Goal: Information Seeking & Learning: Find specific fact

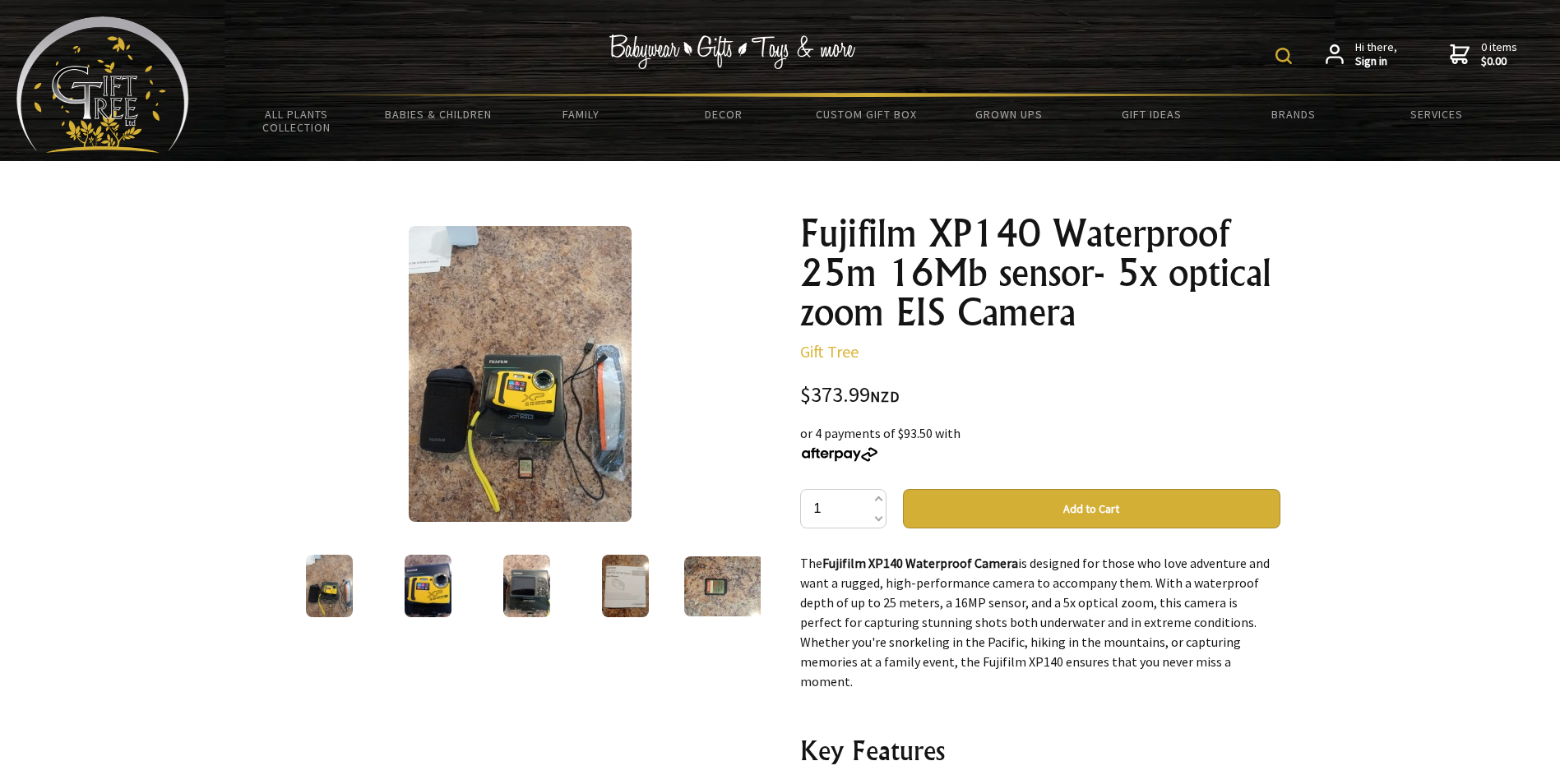
click at [436, 589] on img at bounding box center [428, 586] width 47 height 63
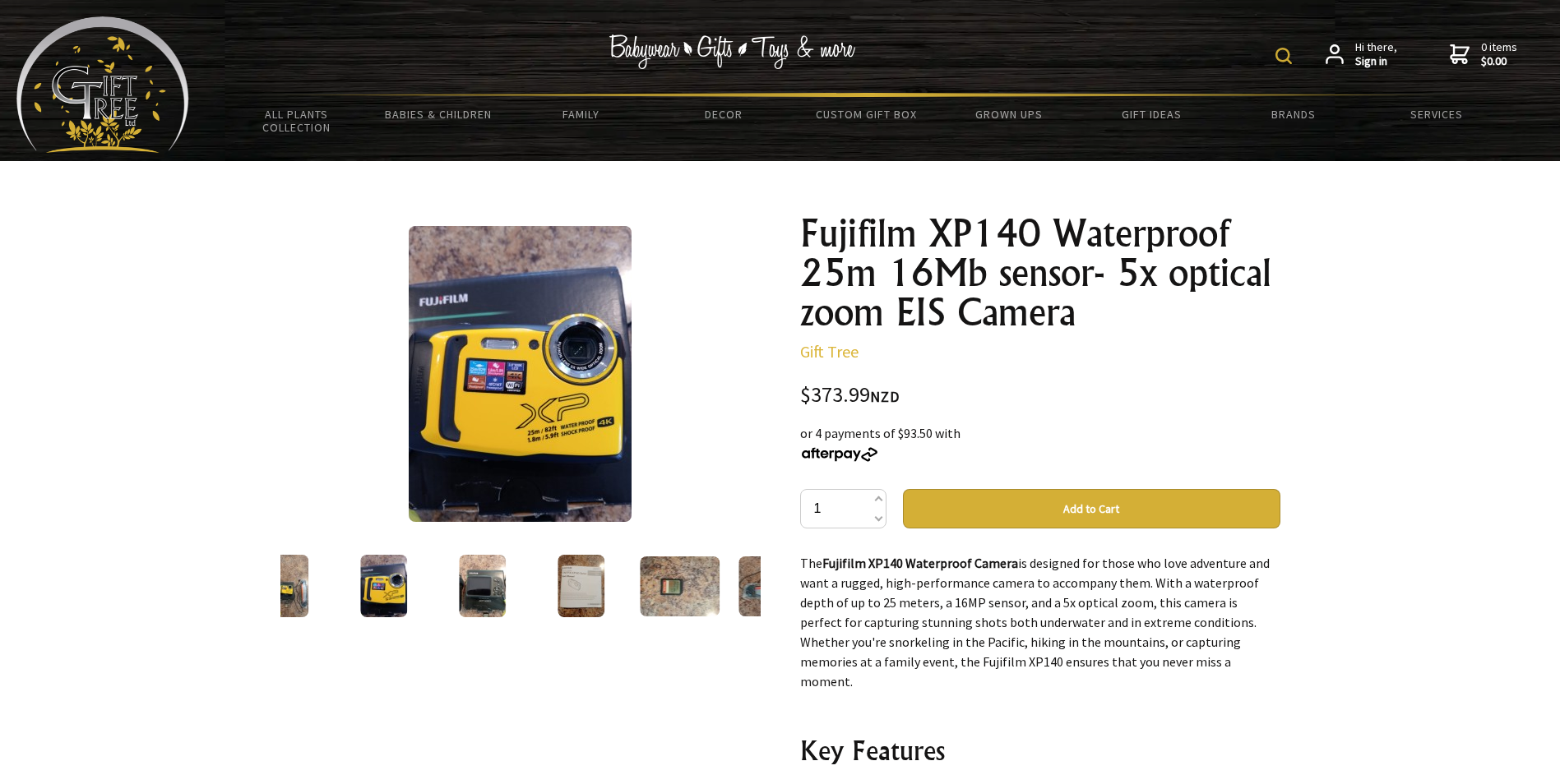
click at [469, 581] on img at bounding box center [482, 586] width 47 height 63
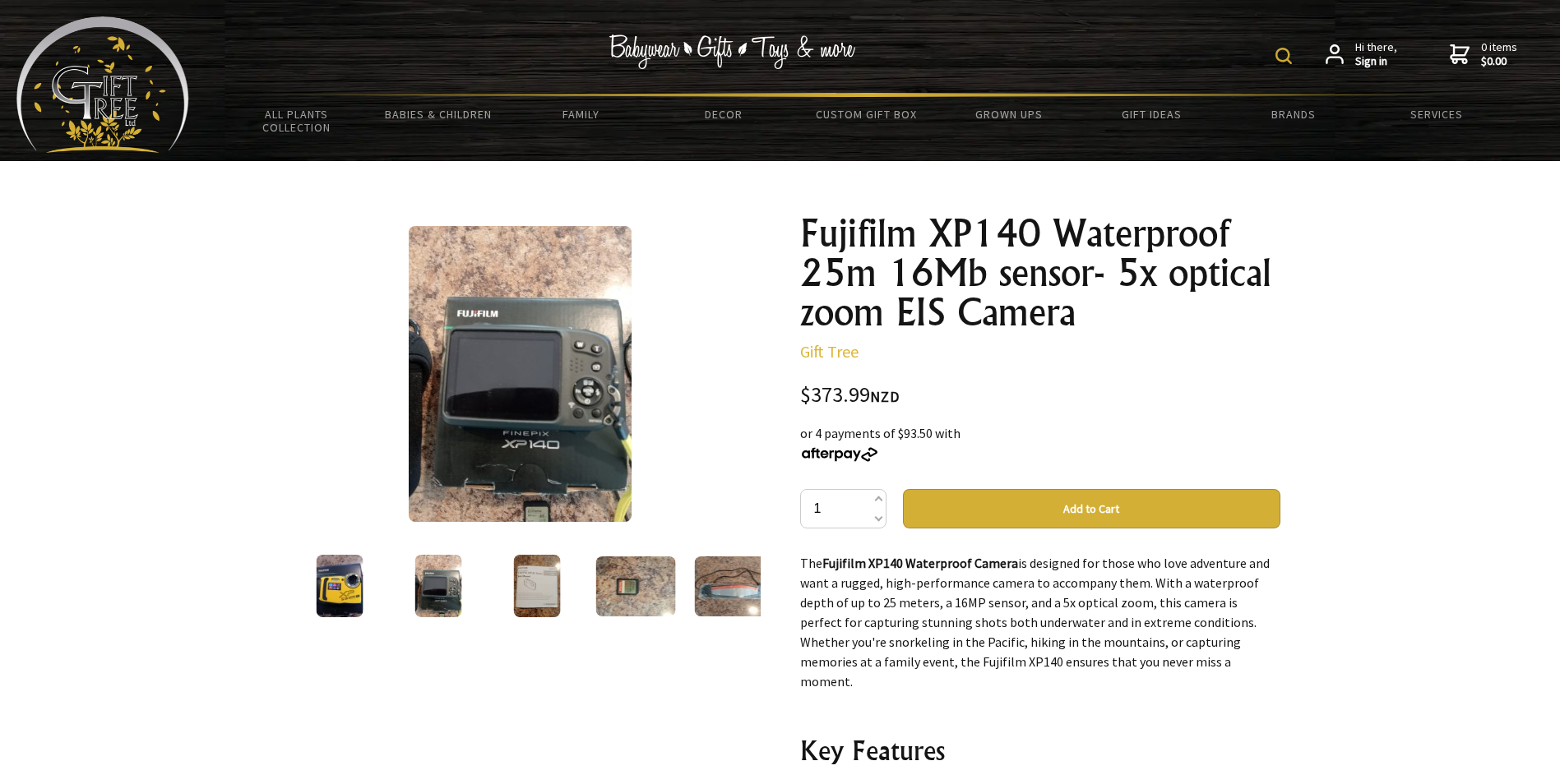
click at [537, 580] on img at bounding box center [536, 586] width 47 height 63
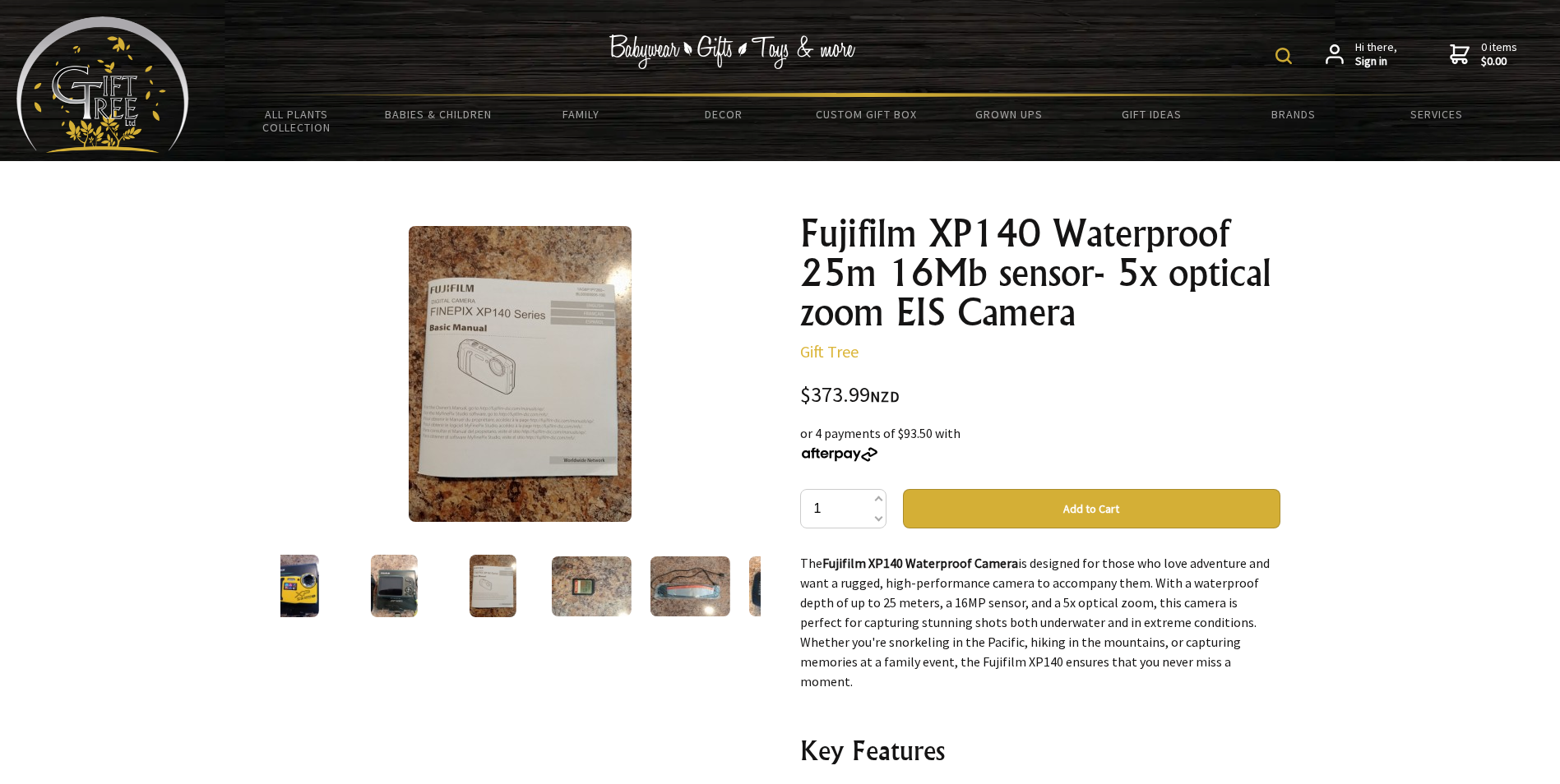
click at [595, 579] on img at bounding box center [591, 586] width 80 height 60
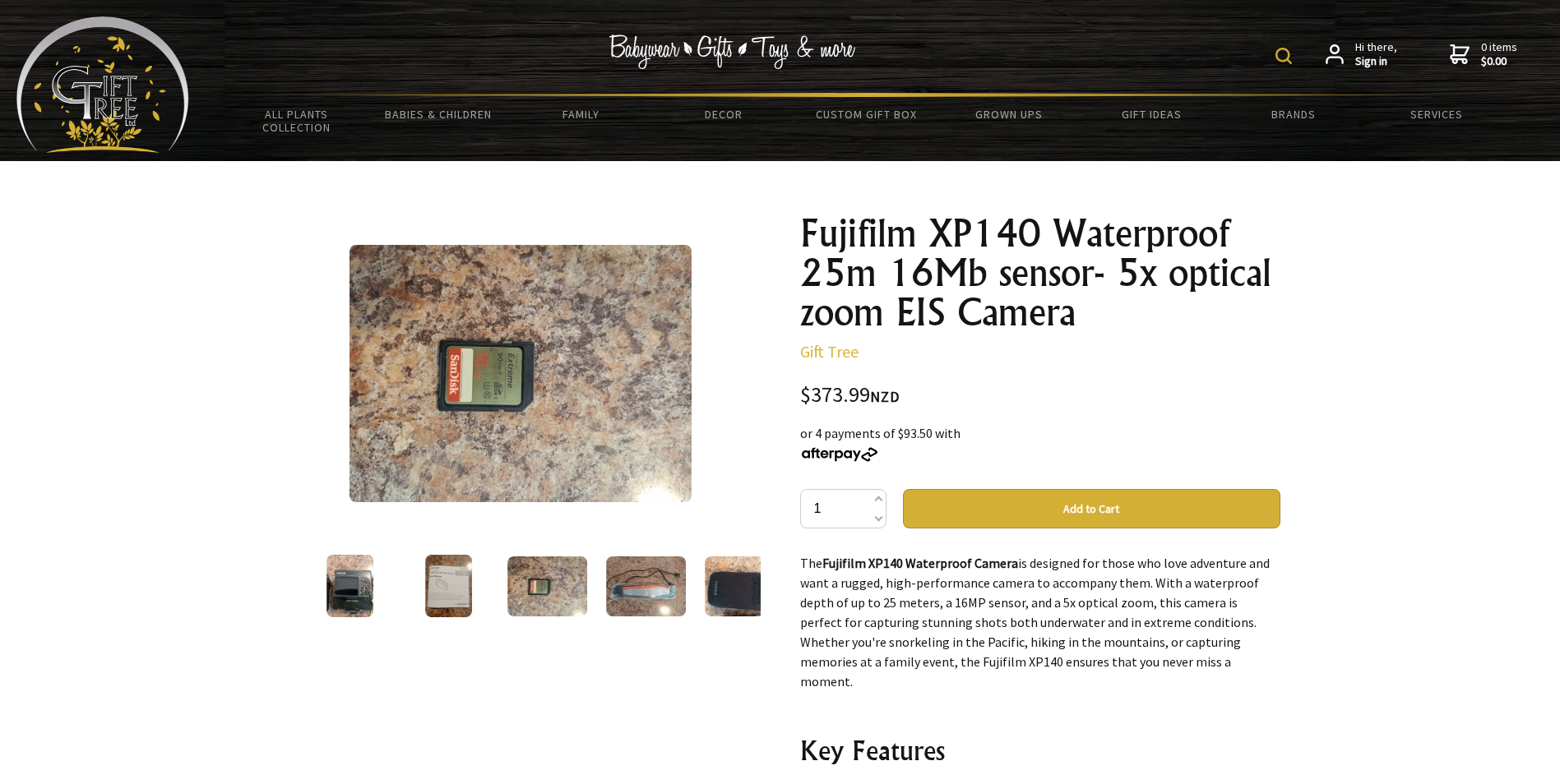
click at [634, 582] on img at bounding box center [646, 586] width 80 height 60
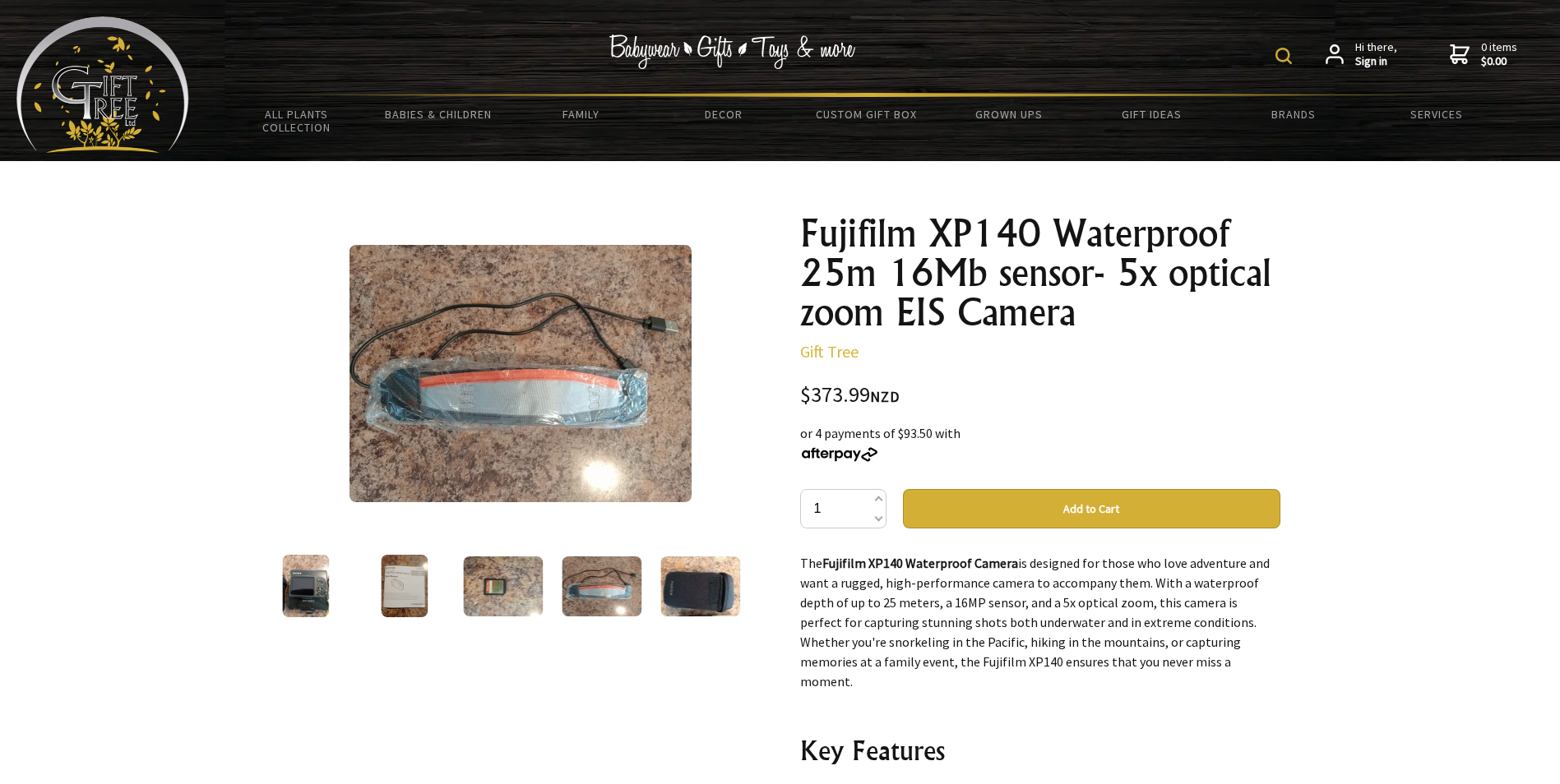
click at [707, 588] on img at bounding box center [699, 586] width 80 height 60
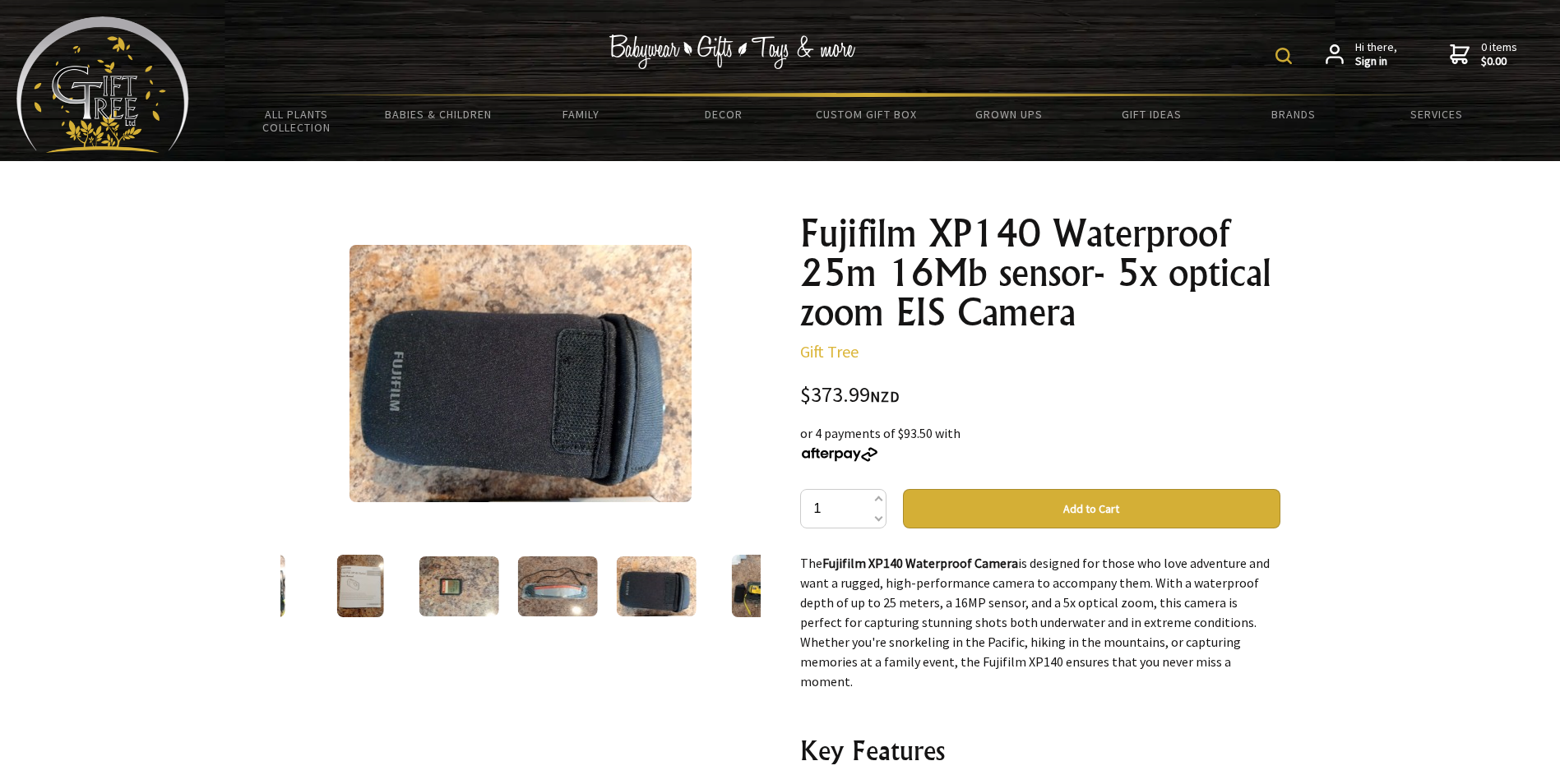
click at [744, 582] on img at bounding box center [755, 586] width 47 height 63
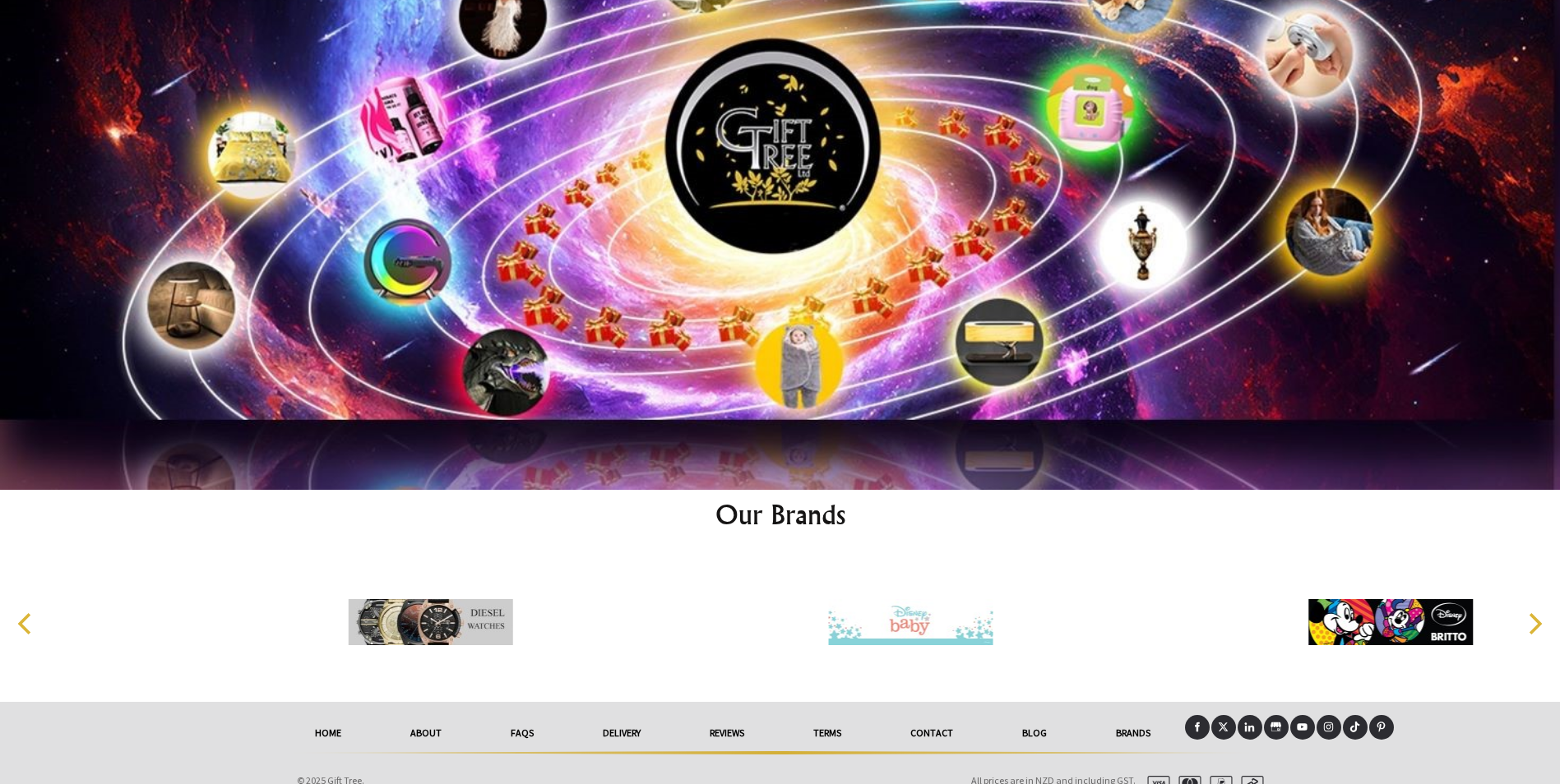
scroll to position [8816, 0]
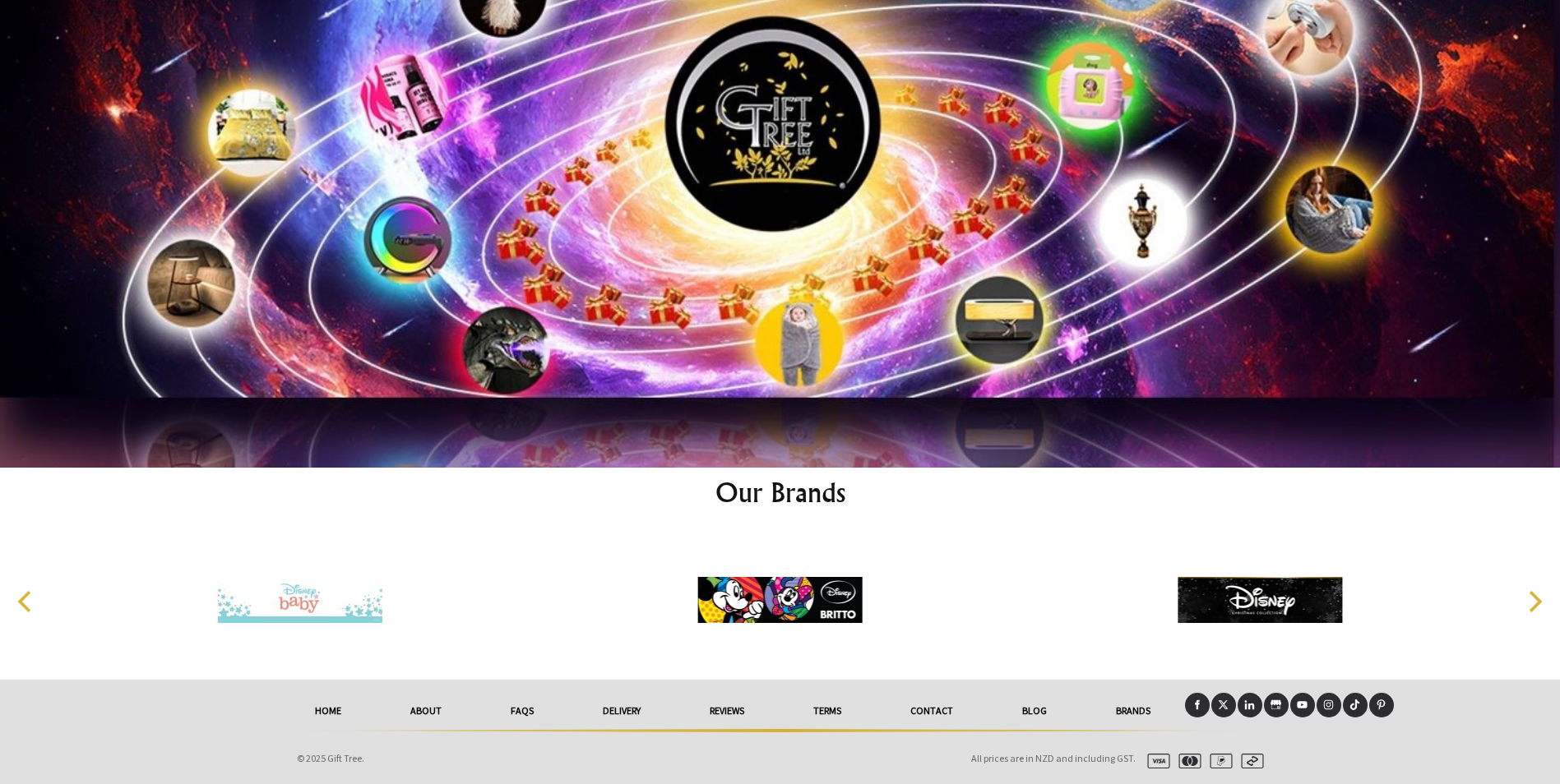
click at [423, 707] on link "About" at bounding box center [426, 711] width 100 height 36
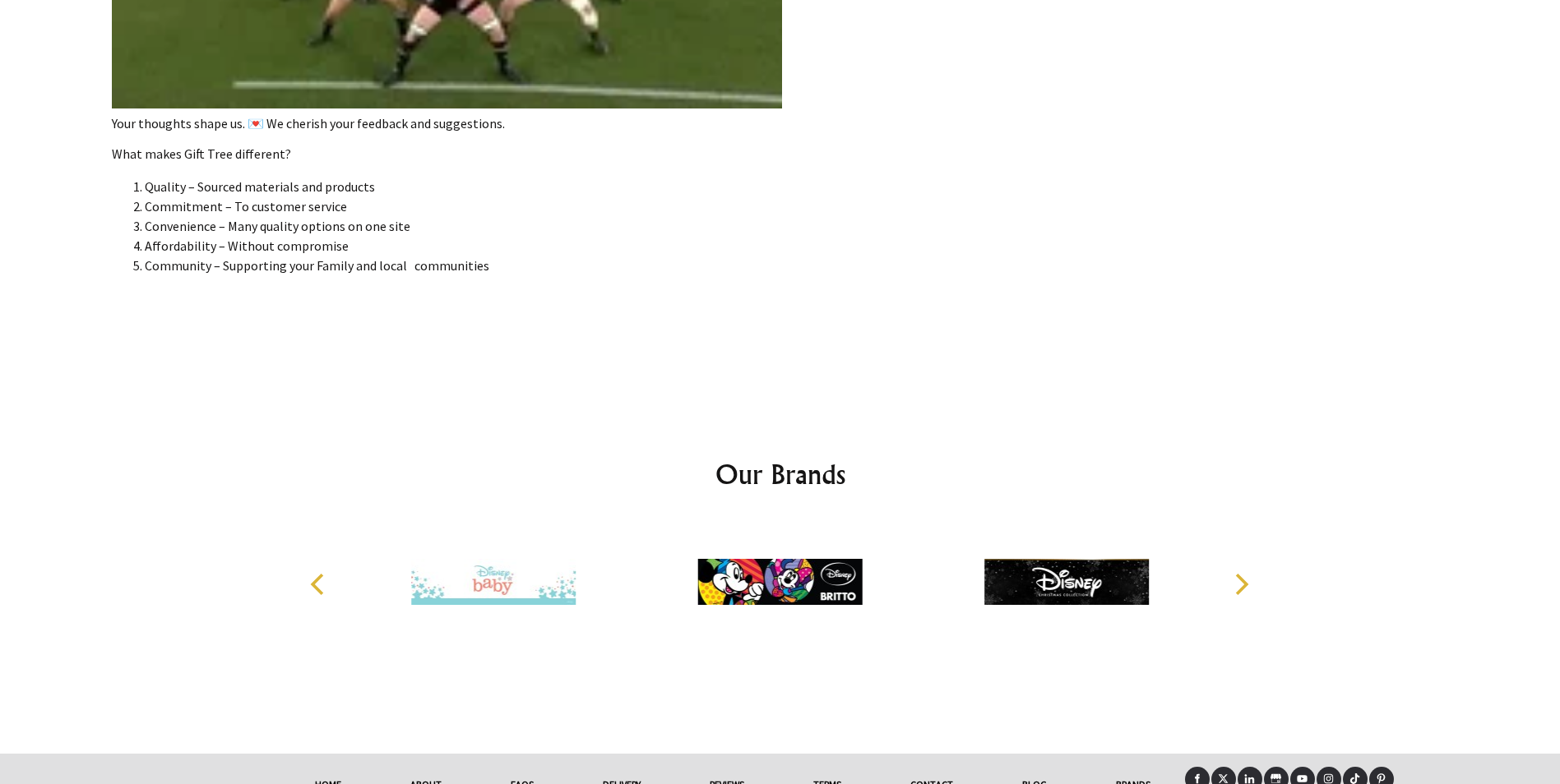
scroll to position [3583, 0]
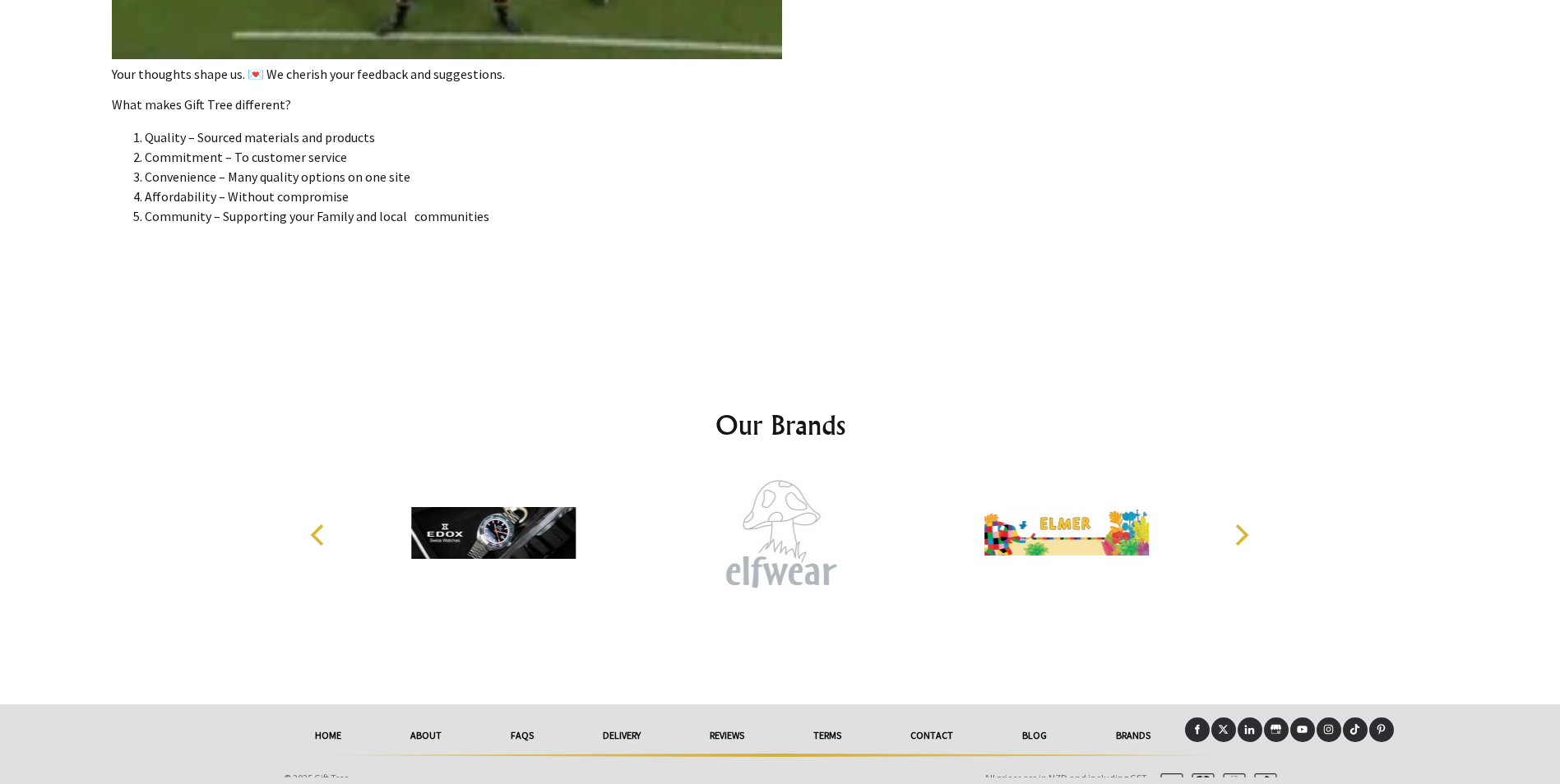
click at [433, 727] on link "About" at bounding box center [426, 736] width 100 height 36
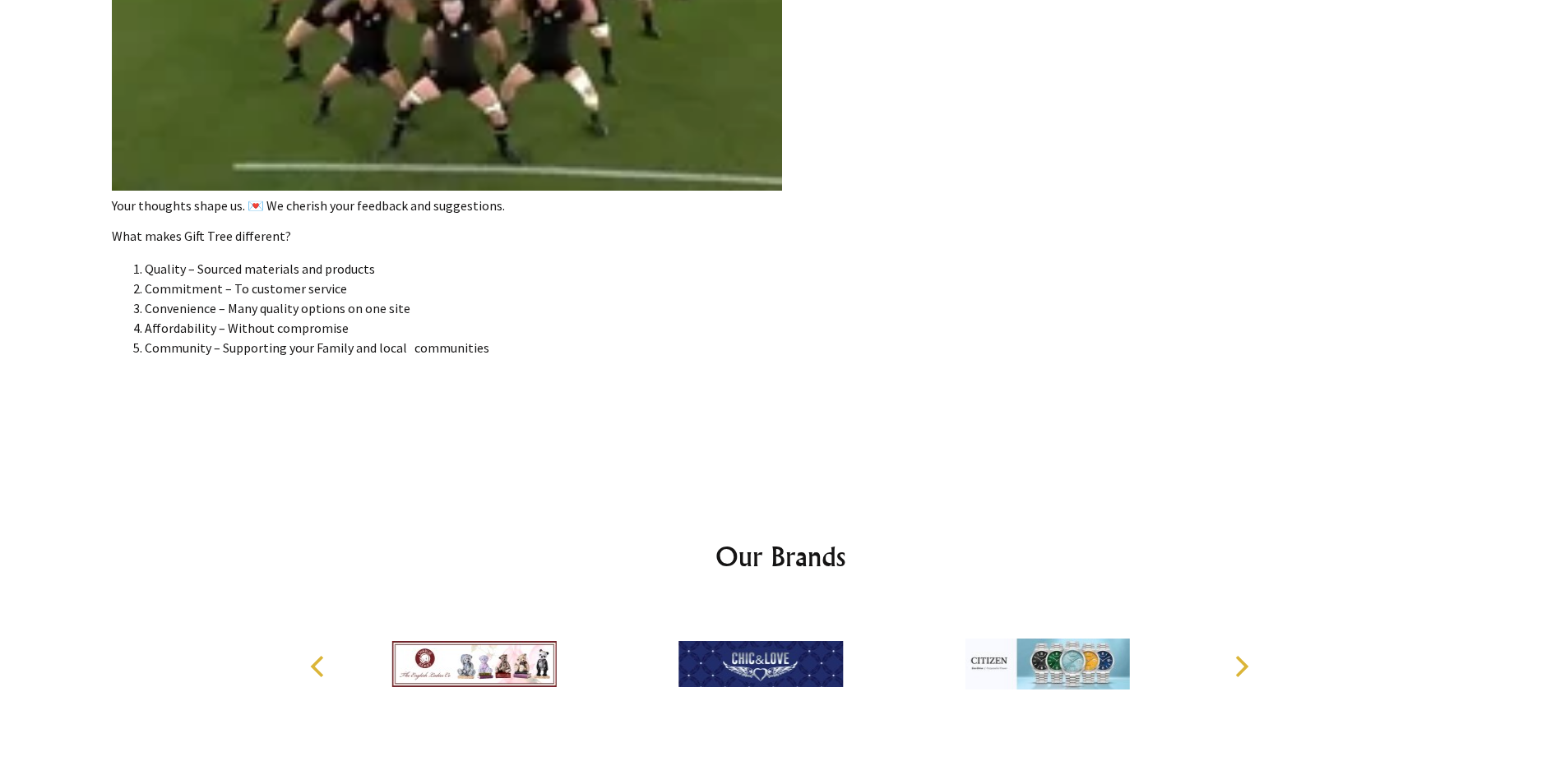
scroll to position [3583, 0]
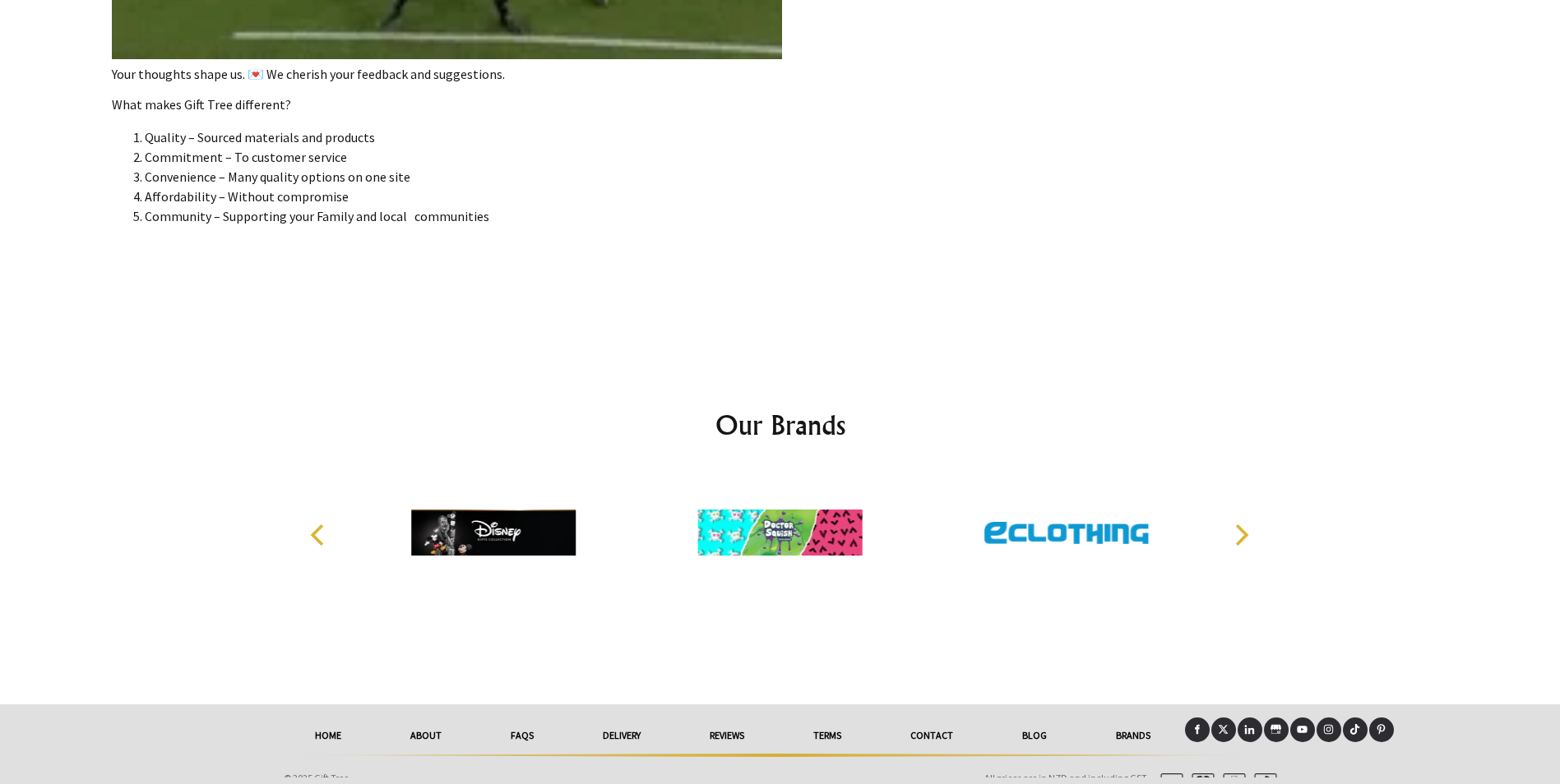
click at [519, 726] on link "FAQs" at bounding box center [522, 736] width 92 height 36
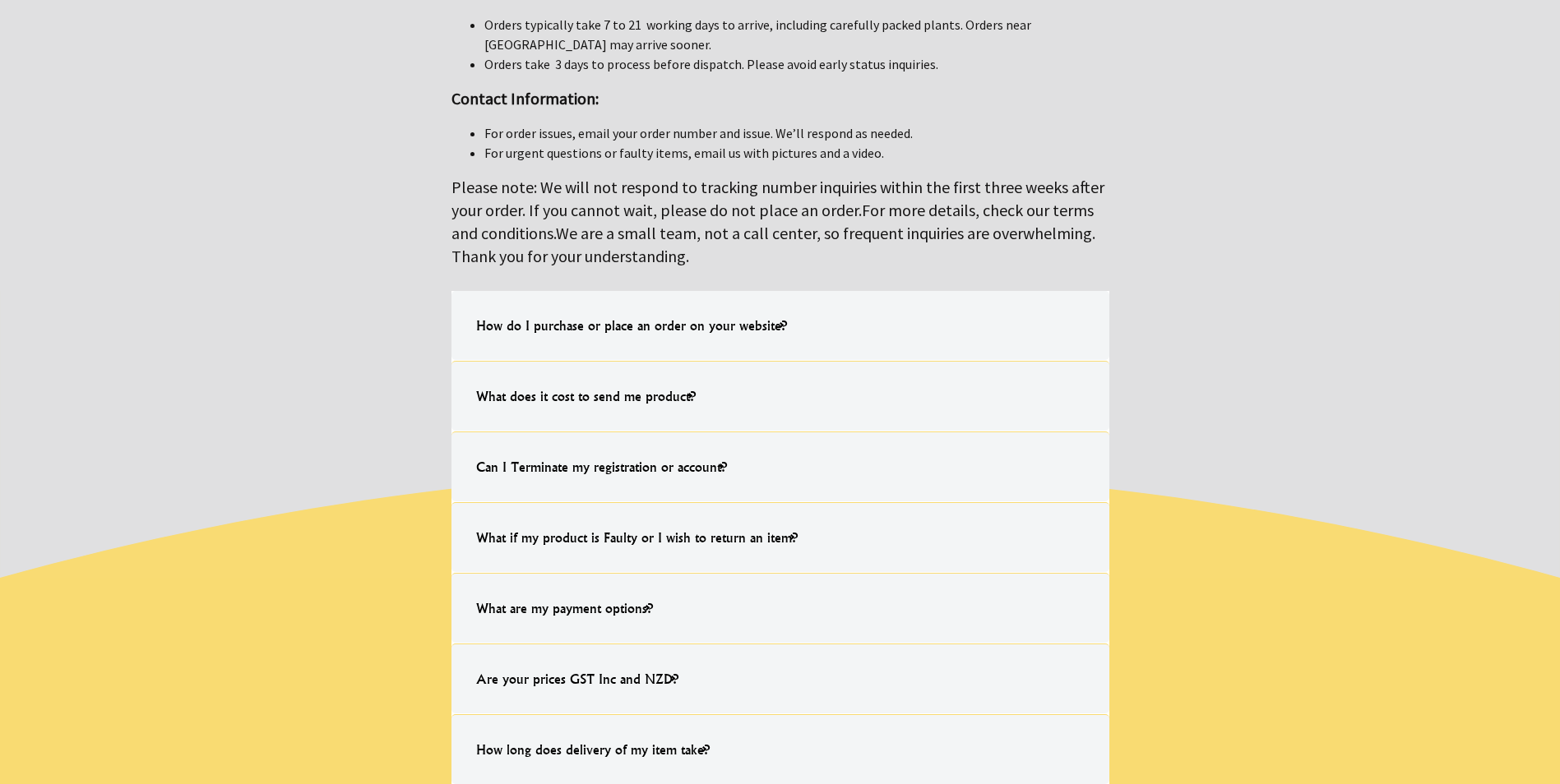
scroll to position [493, 0]
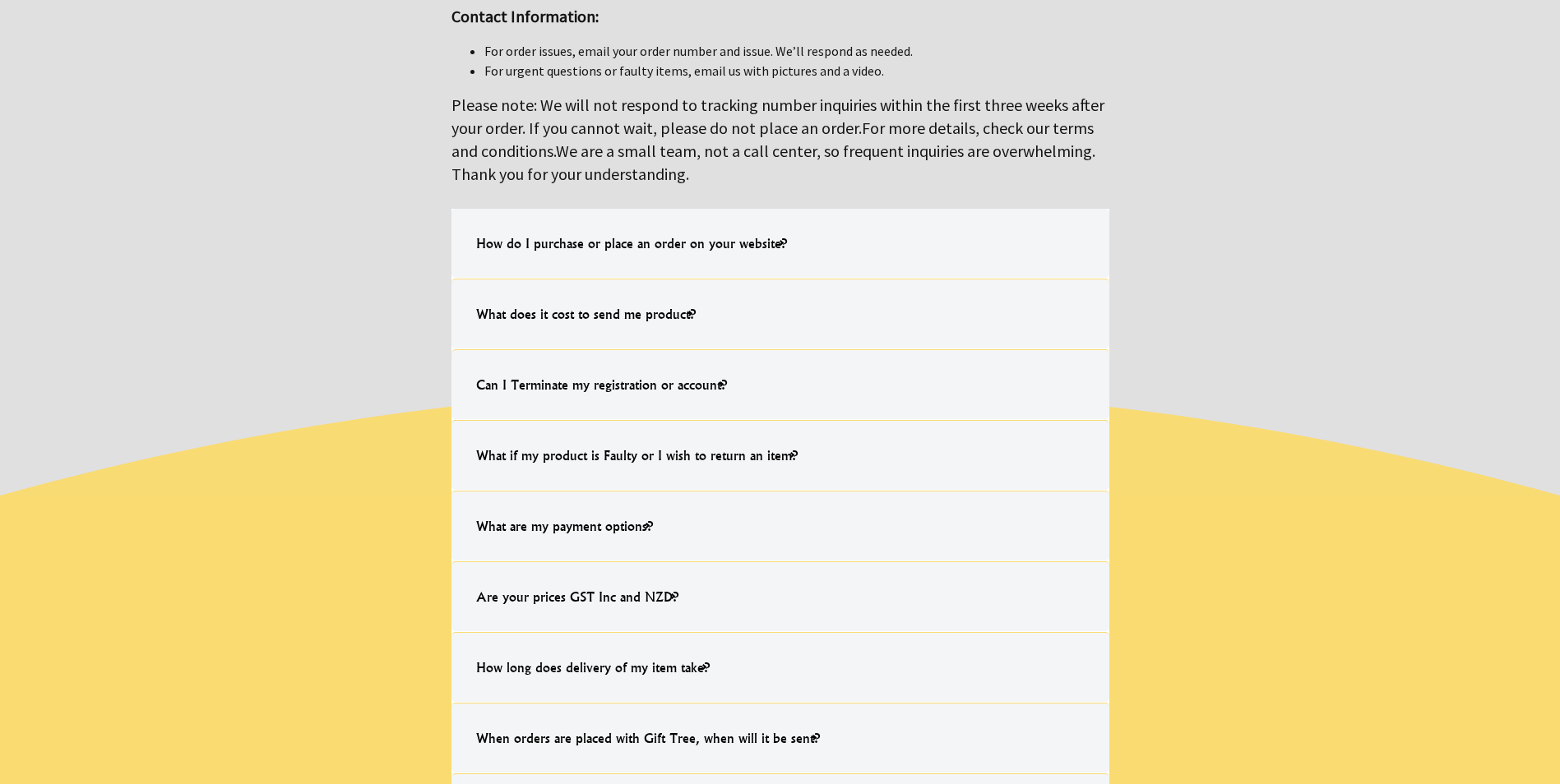
click at [712, 456] on h4 "What if my product is Faulty or I wish to return an item?" at bounding box center [637, 455] width 355 height 53
click at [0, 0] on input "What if my product is Faulty or I wish to return an item? Should your product m…" at bounding box center [0, 0] width 0 height 0
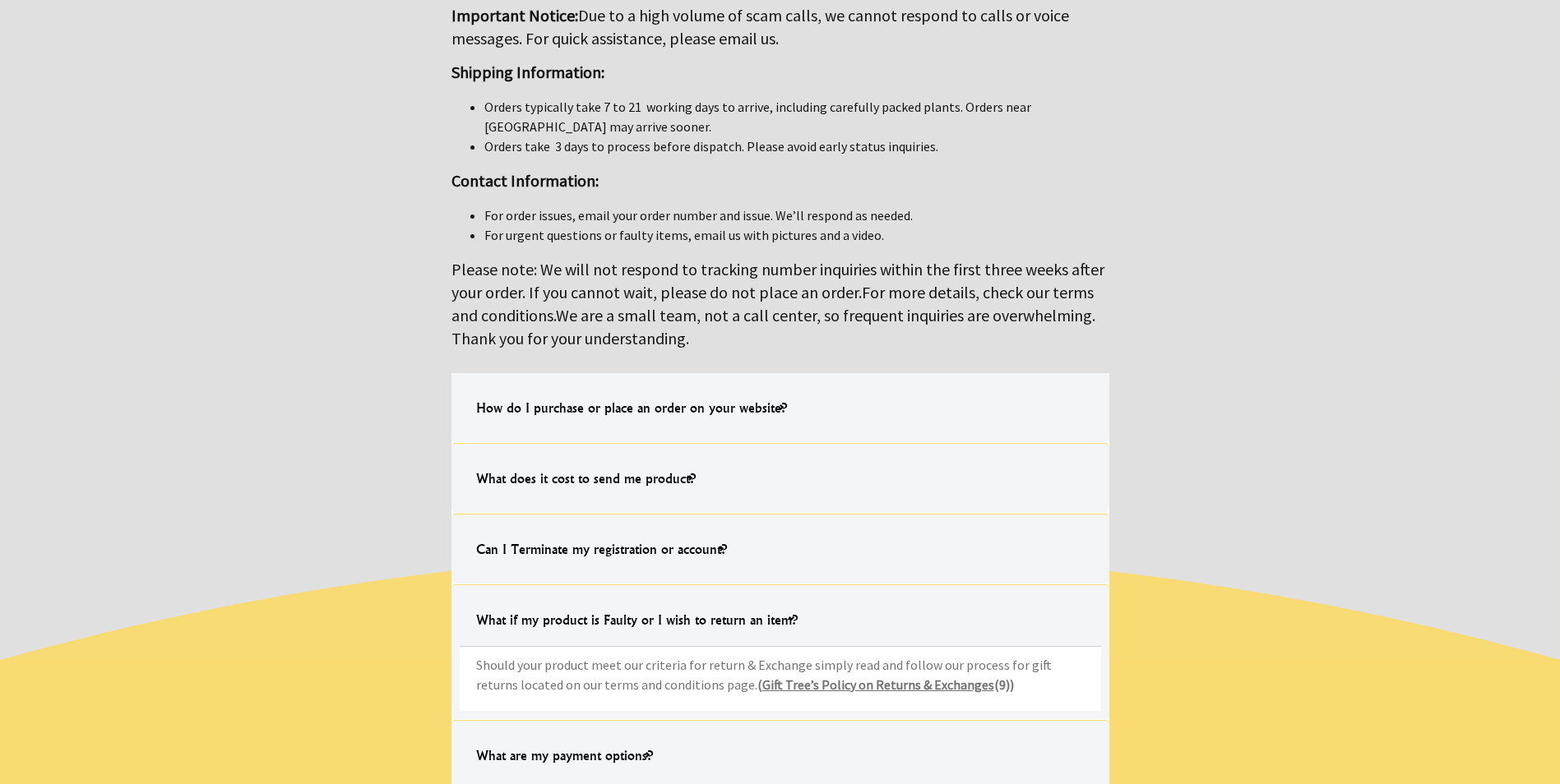
scroll to position [0, 0]
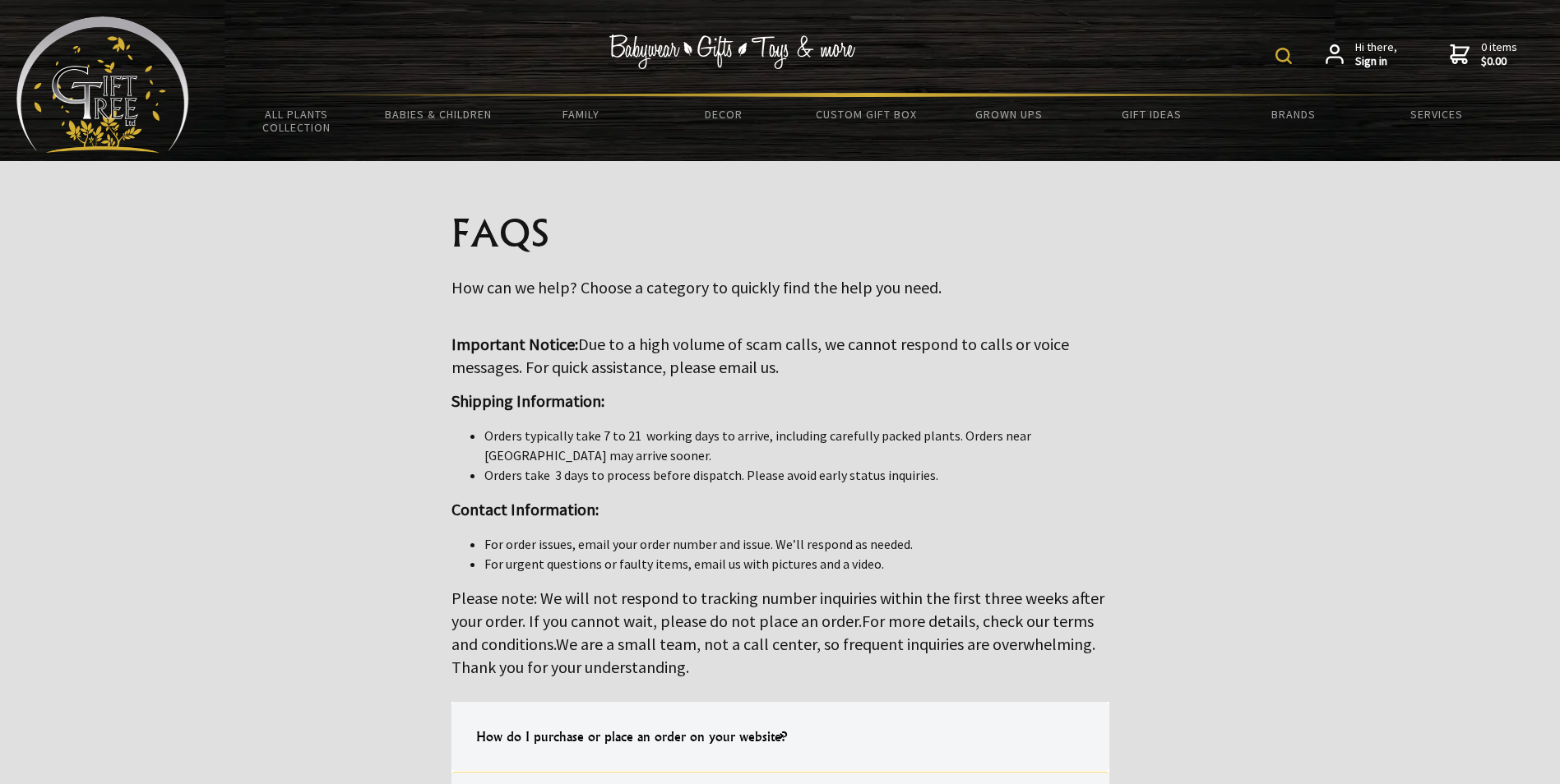
click at [1282, 50] on img at bounding box center [1283, 55] width 16 height 16
type input "warranty"
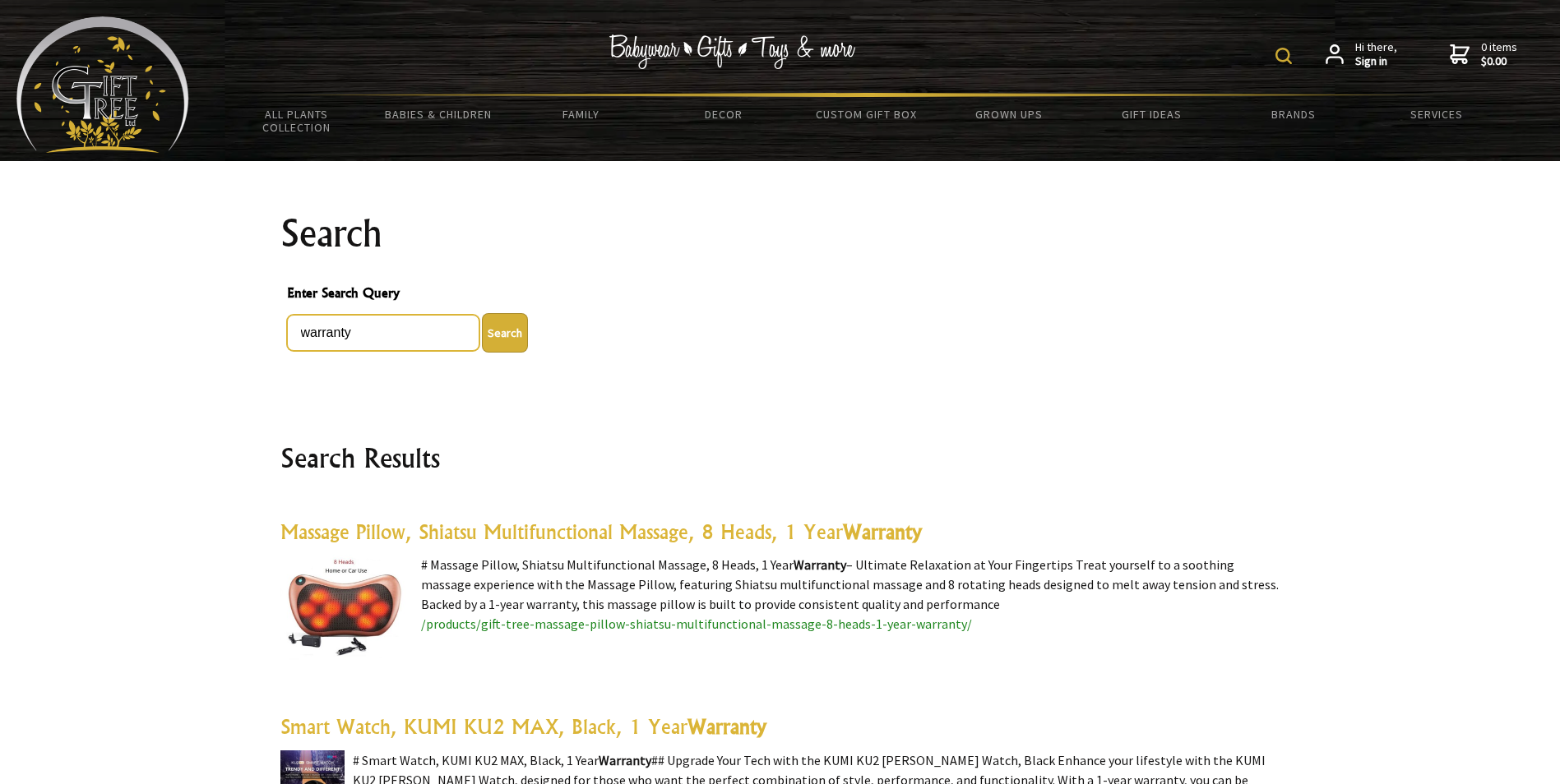
click at [300, 332] on input "warranty" at bounding box center [382, 333] width 193 height 36
paste input "FujiFilm Finepix XP120"
type input "FujiFilm Finepix XP120 warranty"
click at [482, 313] on button "Search" at bounding box center [504, 333] width 46 height 39
